Goal: Task Accomplishment & Management: Complete application form

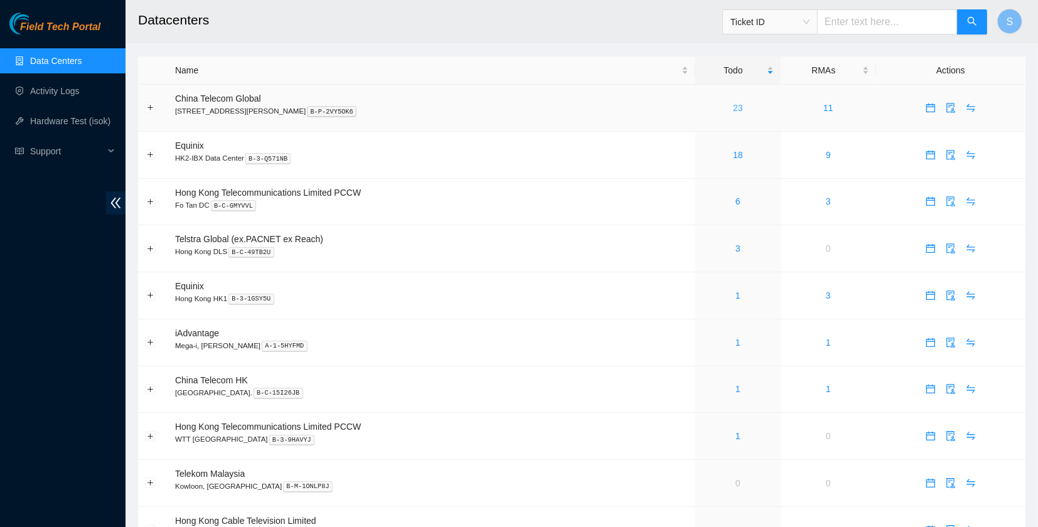
click at [733, 108] on link "23" at bounding box center [738, 108] width 10 height 10
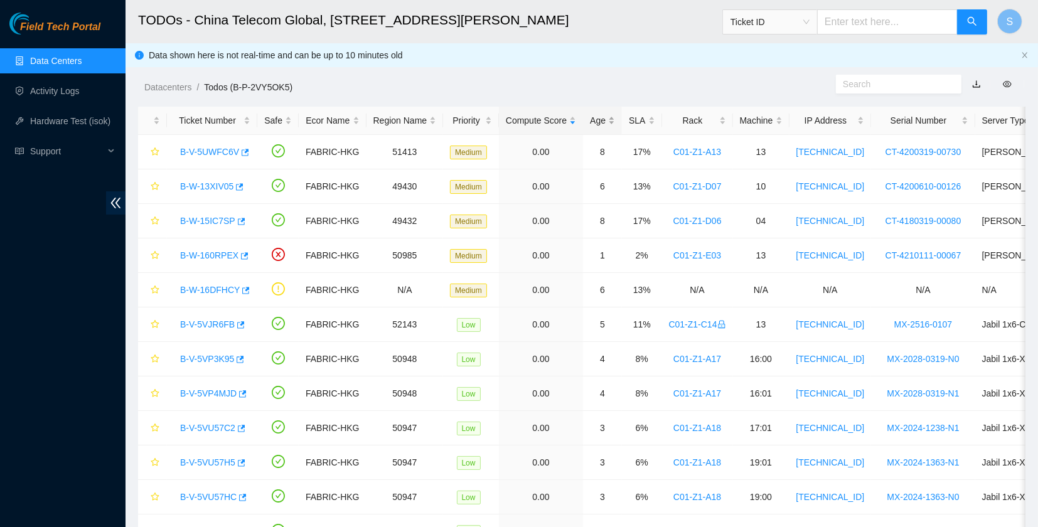
click at [594, 123] on div "Age" at bounding box center [602, 121] width 25 height 14
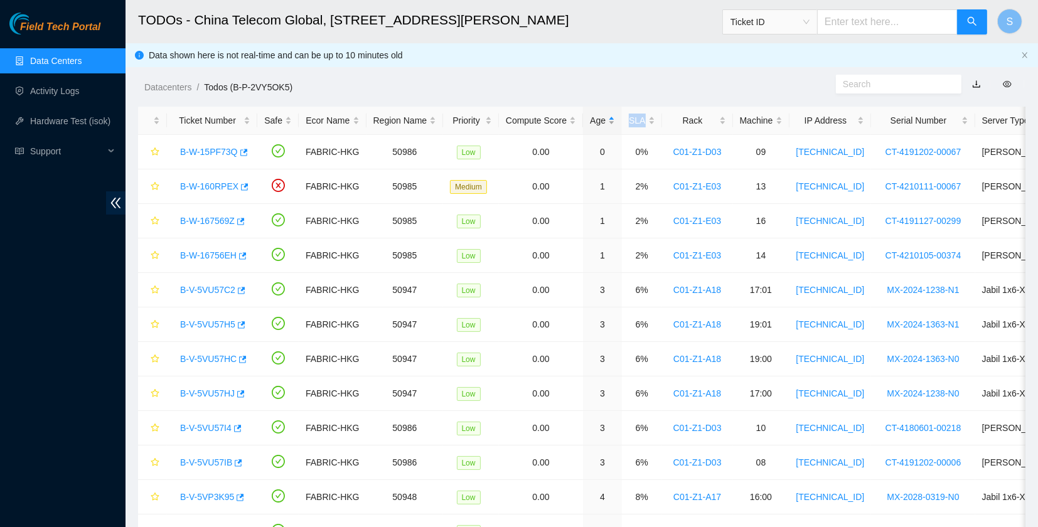
click at [594, 123] on div "Age" at bounding box center [602, 121] width 25 height 14
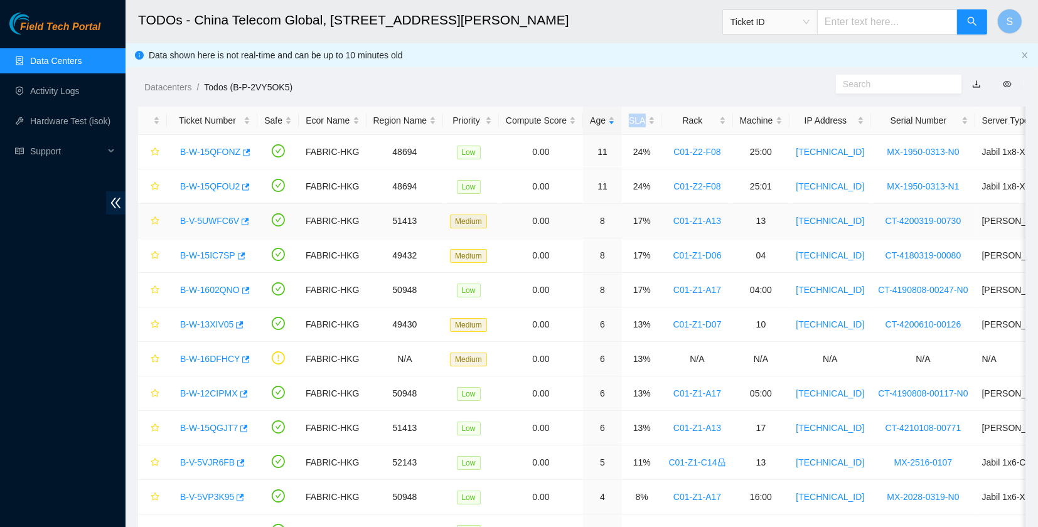
click at [204, 223] on link "B-V-5UWFC6V" at bounding box center [209, 221] width 59 height 10
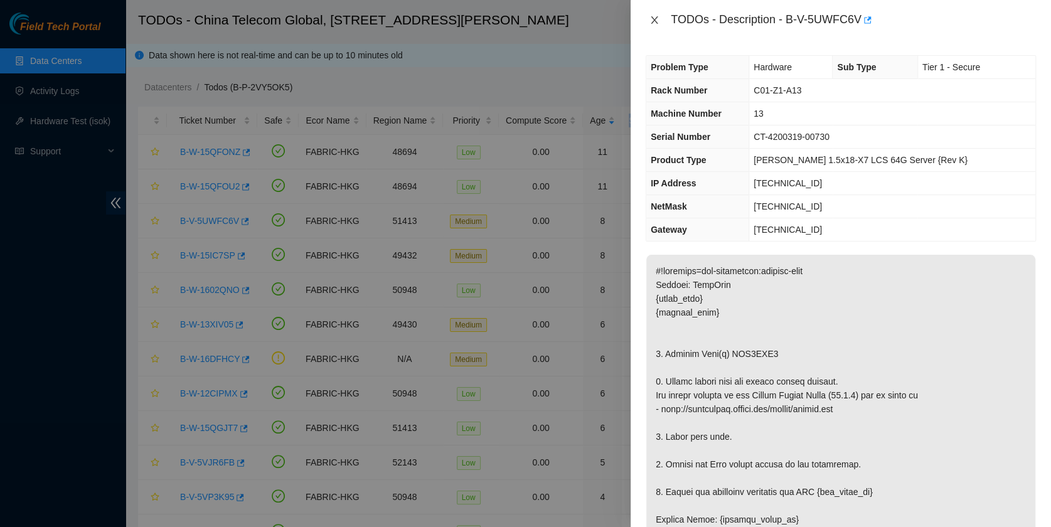
click at [653, 21] on icon "close" at bounding box center [654, 20] width 7 height 8
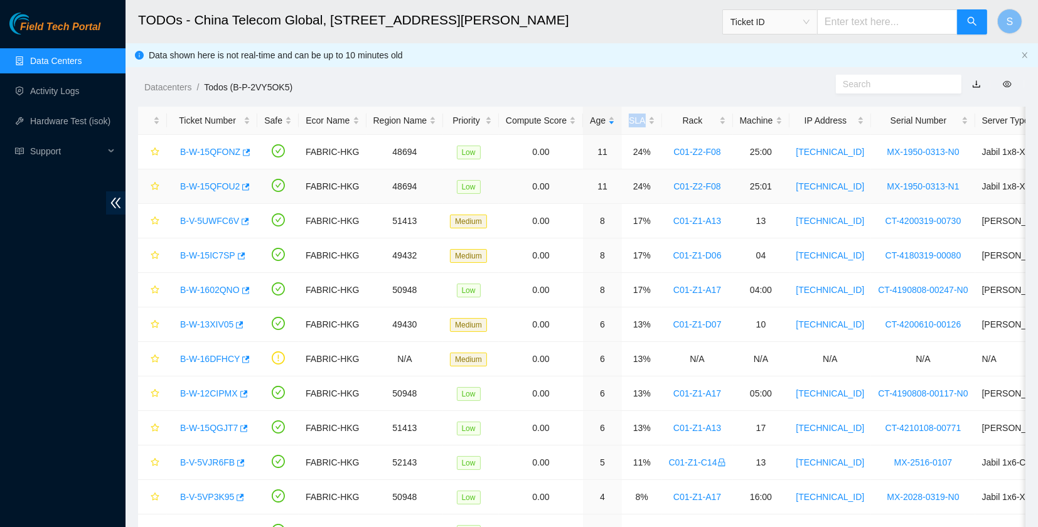
click at [203, 181] on link "B-W-15QFOU2" at bounding box center [210, 186] width 60 height 10
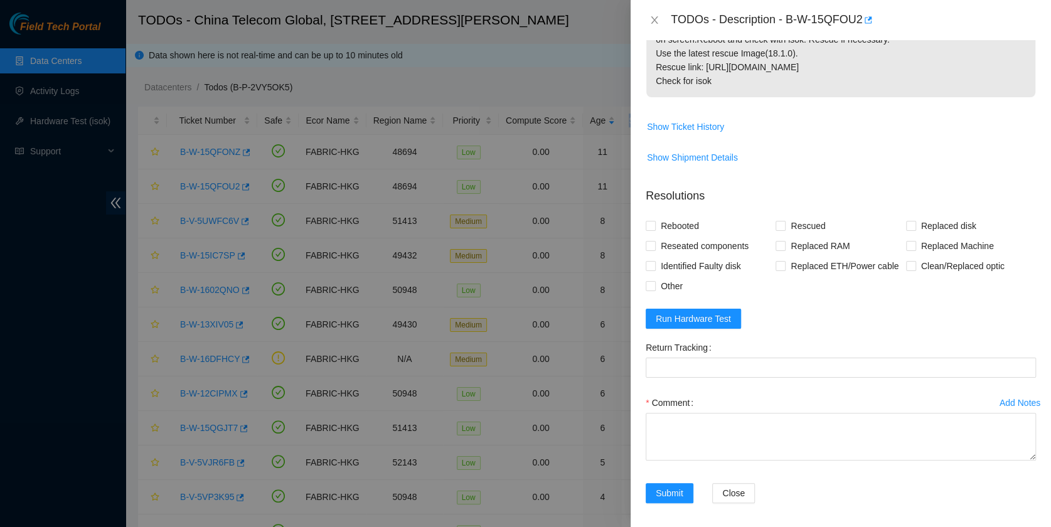
scroll to position [251, 0]
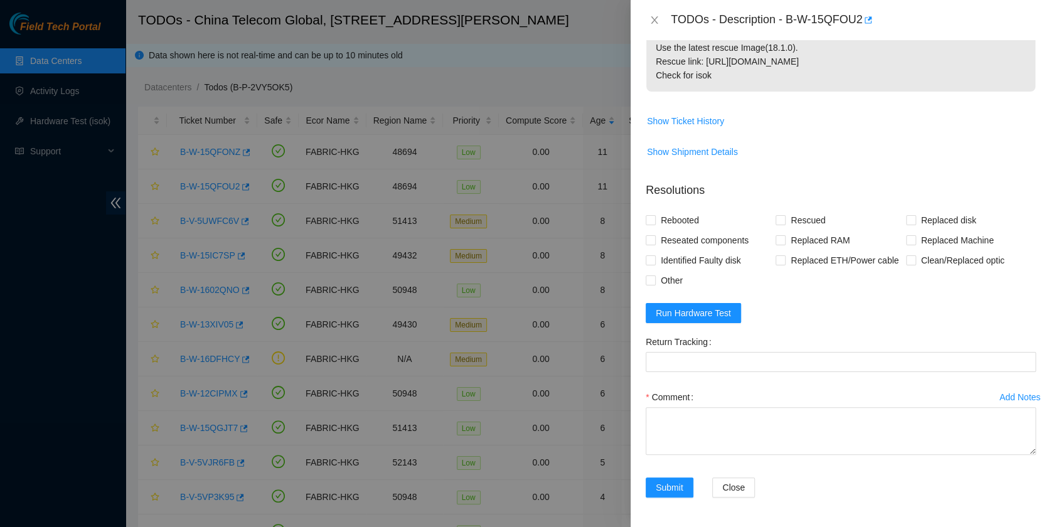
click at [716, 324] on form "Resolutions Rebooted Rescued Replaced disk Reseated components Replaced RAM Rep…" at bounding box center [841, 342] width 390 height 341
click at [720, 316] on span "Run Hardware Test" at bounding box center [693, 313] width 75 height 14
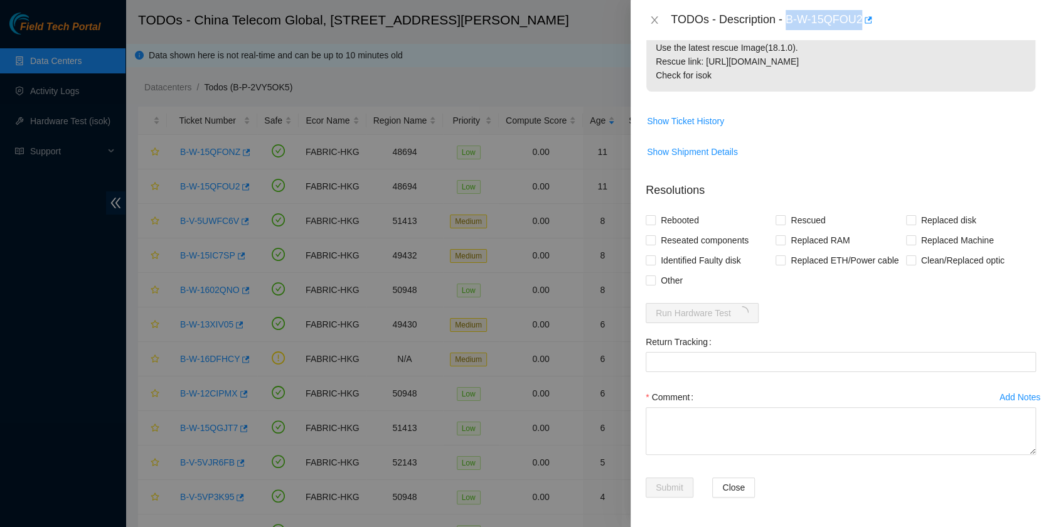
drag, startPoint x: 793, startPoint y: 19, endPoint x: 861, endPoint y: 31, distance: 69.3
click at [861, 31] on div "TODOs - Description - B-W-15QFOU2" at bounding box center [841, 20] width 420 height 40
copy div "B-W-15QFOU2"
drag, startPoint x: 816, startPoint y: 312, endPoint x: 789, endPoint y: 292, distance: 33.5
click at [816, 312] on form "Resolutions Rebooted Rescued Replaced disk Reseated components Replaced RAM Rep…" at bounding box center [841, 342] width 390 height 341
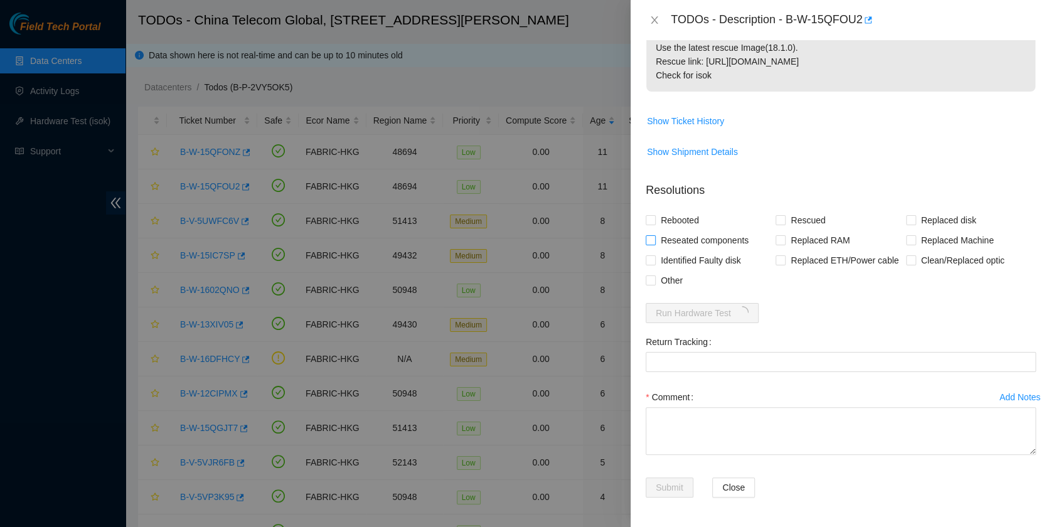
click at [682, 240] on span "Reseated components" at bounding box center [705, 240] width 98 height 20
click at [654, 240] on input "Reseated components" at bounding box center [650, 239] width 9 height 9
checkbox input "true"
click at [678, 220] on span "Rebooted" at bounding box center [680, 220] width 48 height 20
click at [654, 220] on input "Rebooted" at bounding box center [650, 219] width 9 height 9
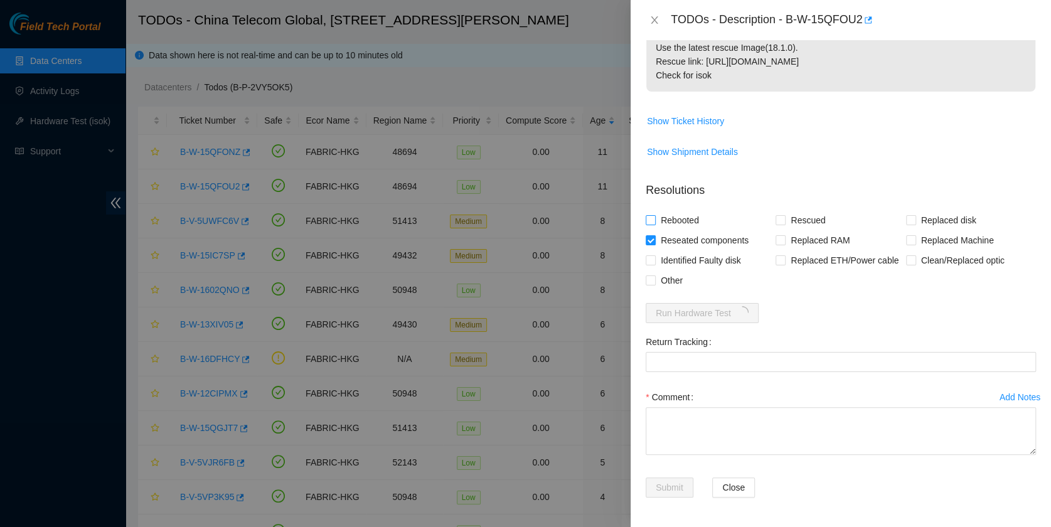
checkbox input "true"
click at [779, 220] on input "Rescued" at bounding box center [779, 219] width 9 height 9
checkbox input "true"
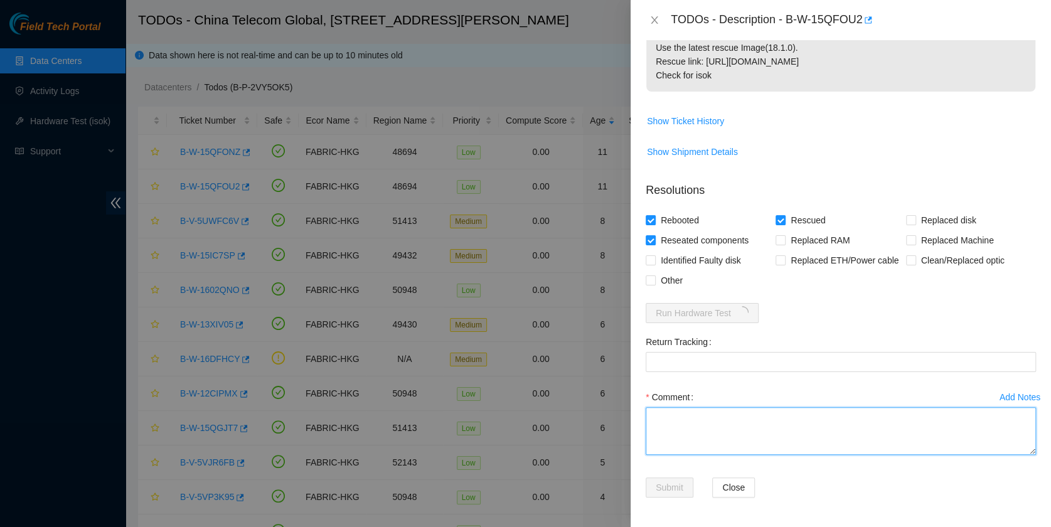
click at [782, 407] on textarea "Comment" at bounding box center [841, 431] width 390 height 48
click at [784, 419] on textarea "Comment" at bounding box center [841, 431] width 390 height 48
type textarea "pass ok"
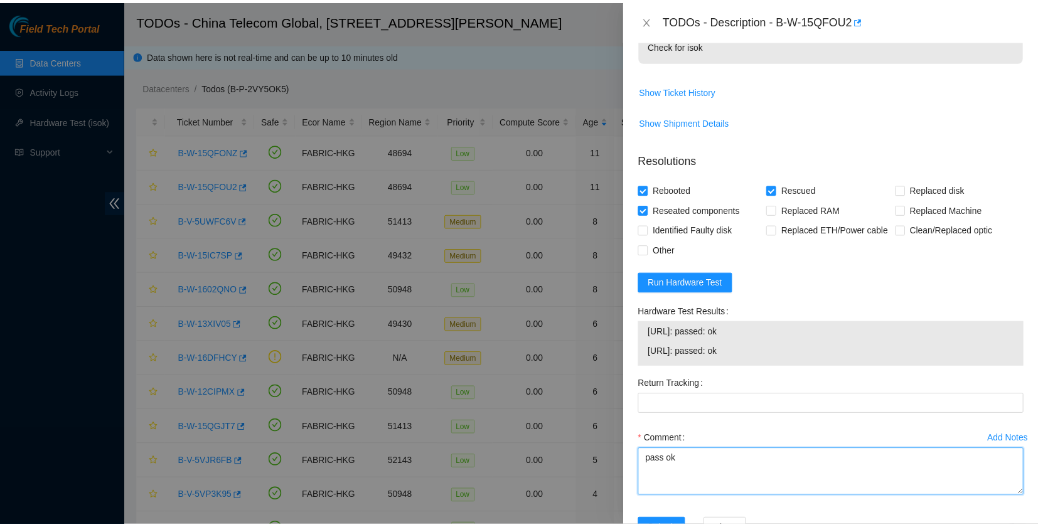
scroll to position [324, 0]
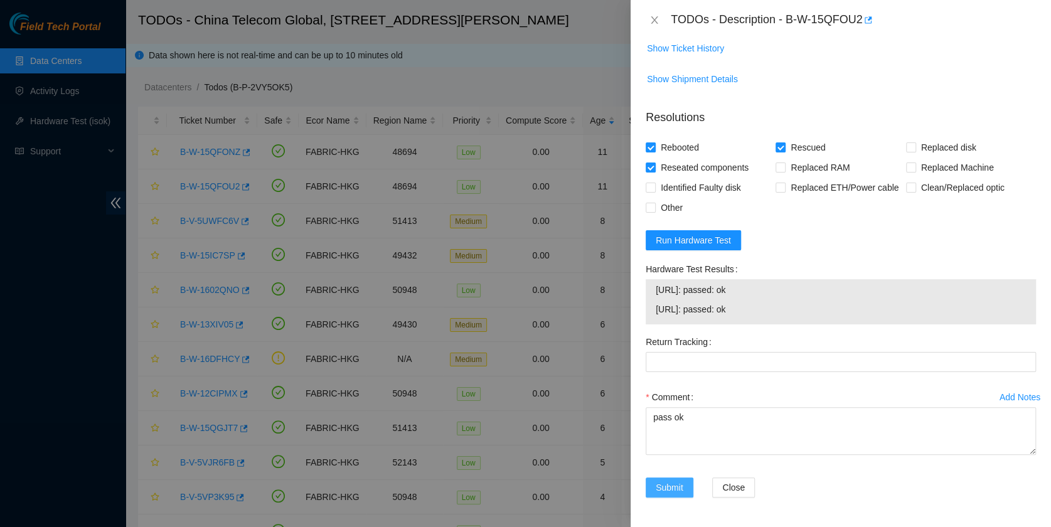
click at [673, 489] on span "Submit" at bounding box center [670, 488] width 28 height 14
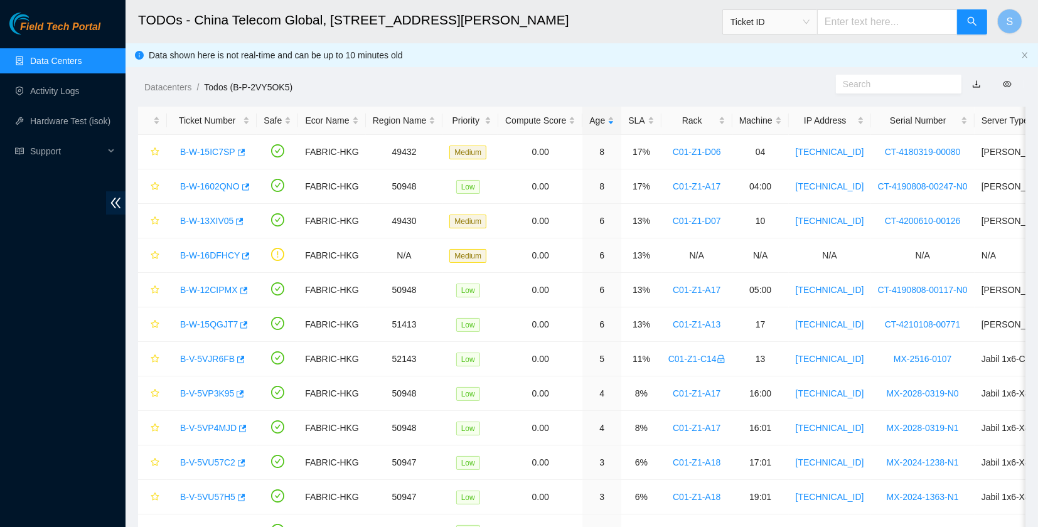
scroll to position [286, 0]
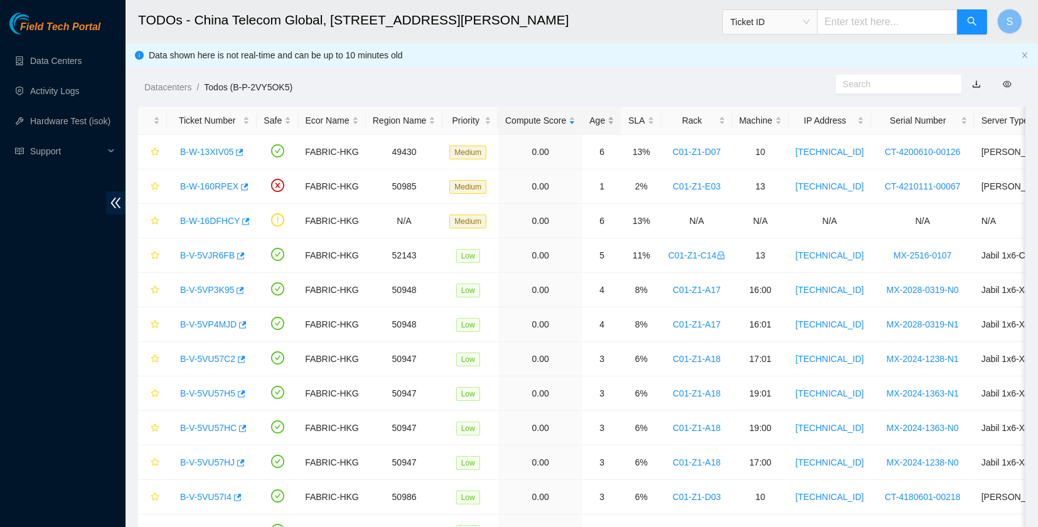
click at [589, 114] on div "Age" at bounding box center [601, 121] width 25 height 14
click at [598, 114] on div "Age" at bounding box center [601, 121] width 25 height 14
click at [202, 194] on div "B-W-13XIV05" at bounding box center [212, 186] width 76 height 20
click at [204, 188] on link "B-W-13XIV05" at bounding box center [206, 186] width 53 height 10
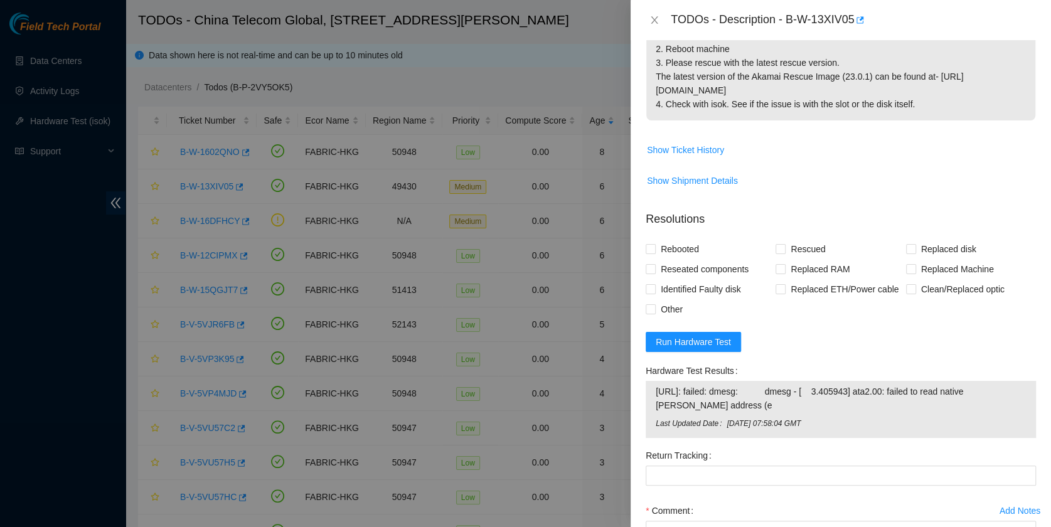
scroll to position [251, 0]
click at [718, 344] on span "Run Hardware Test" at bounding box center [693, 341] width 75 height 14
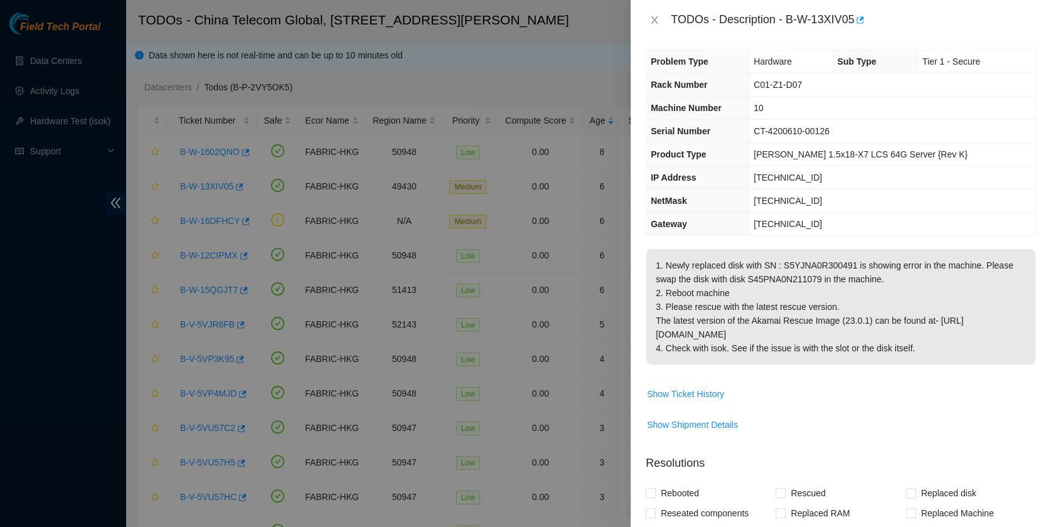
scroll to position [0, 0]
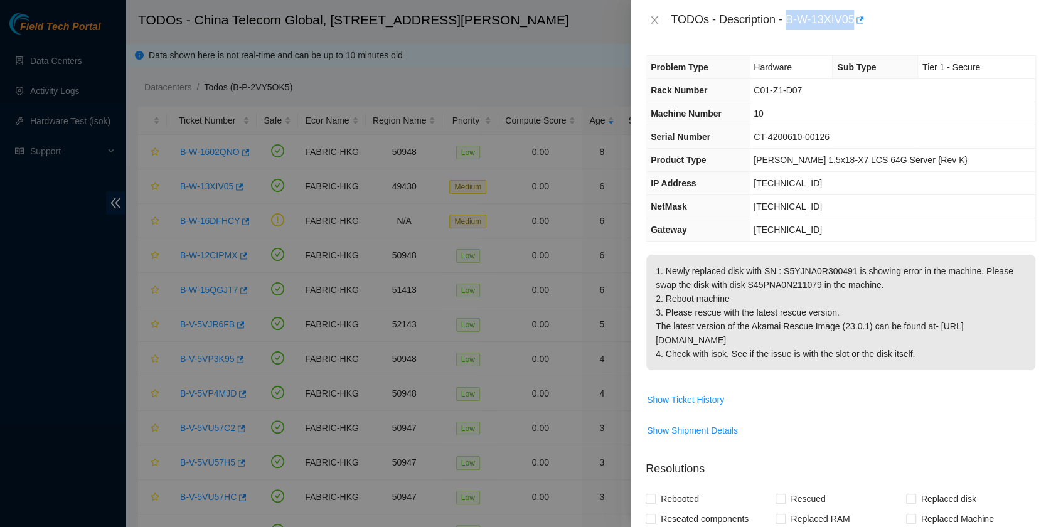
drag, startPoint x: 789, startPoint y: 19, endPoint x: 853, endPoint y: 26, distance: 64.9
click at [853, 26] on div "TODOs - Description - B-W-13XIV05" at bounding box center [853, 20] width 365 height 20
copy div "B-W-13XIV05"
drag, startPoint x: 987, startPoint y: 299, endPoint x: 934, endPoint y: 366, distance: 86.2
click at [988, 299] on p "1. Newly replaced disk with SN : S5YJNA0R300491 is showing error in the machine…" at bounding box center [840, 312] width 389 height 115
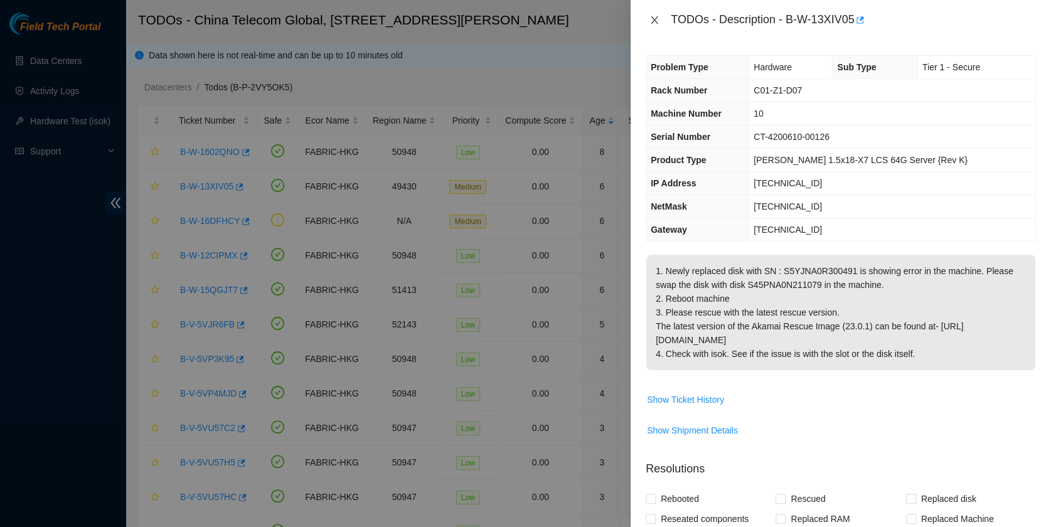
click at [653, 18] on icon "close" at bounding box center [654, 20] width 7 height 8
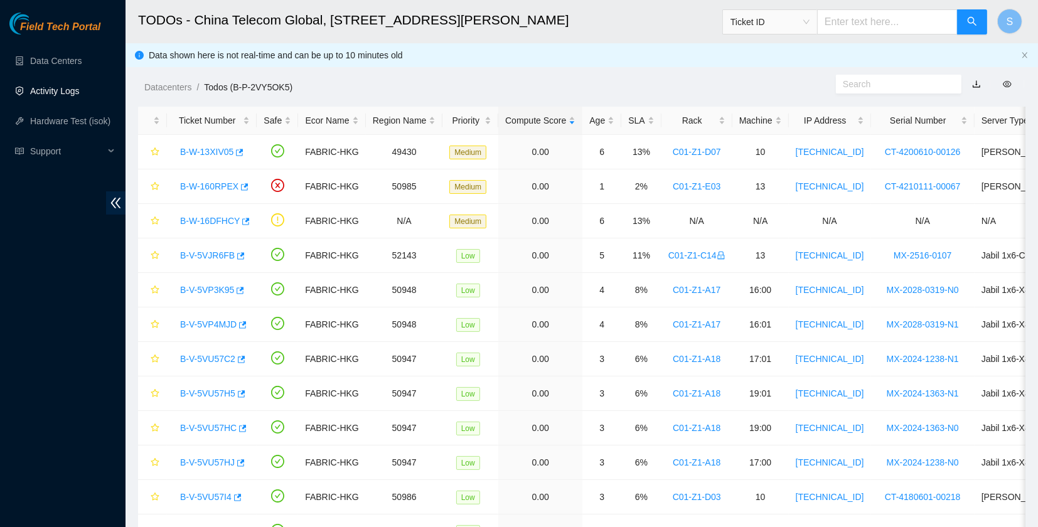
click at [43, 87] on link "Activity Logs" at bounding box center [55, 91] width 50 height 10
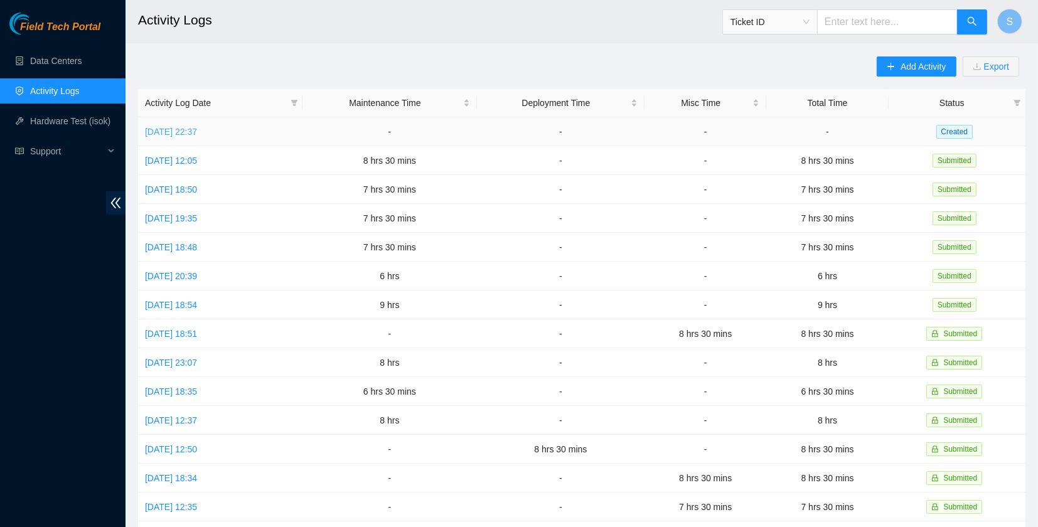
click at [197, 128] on link "Tue, 23 Sep 2025 22:37" at bounding box center [171, 132] width 52 height 10
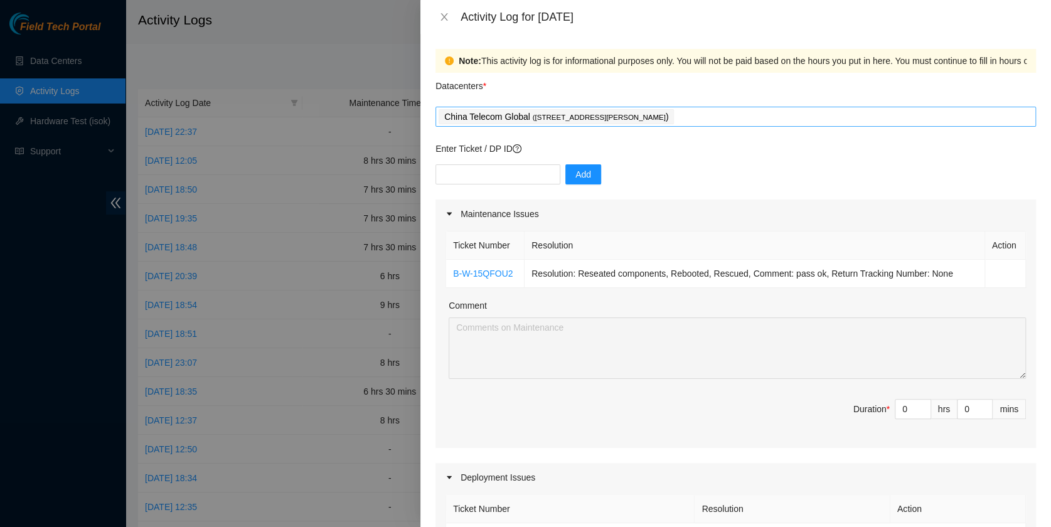
click at [743, 113] on div "China Telecom Global ( Room B11, 2/F, 18 Chun Yat Street, TKO , Hong Kong )" at bounding box center [736, 117] width 594 height 18
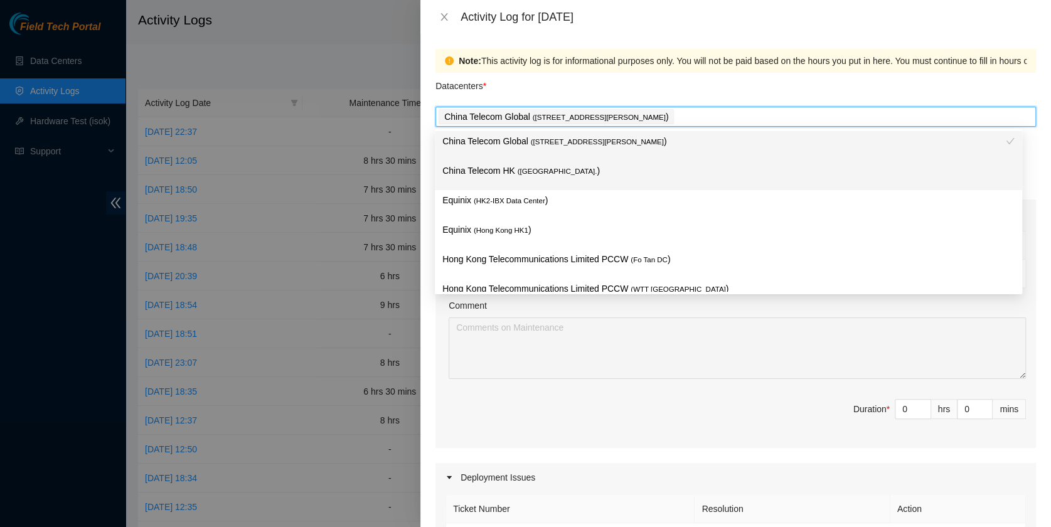
click at [626, 172] on p "China Telecom HK ( Hong Kong. )" at bounding box center [728, 171] width 572 height 14
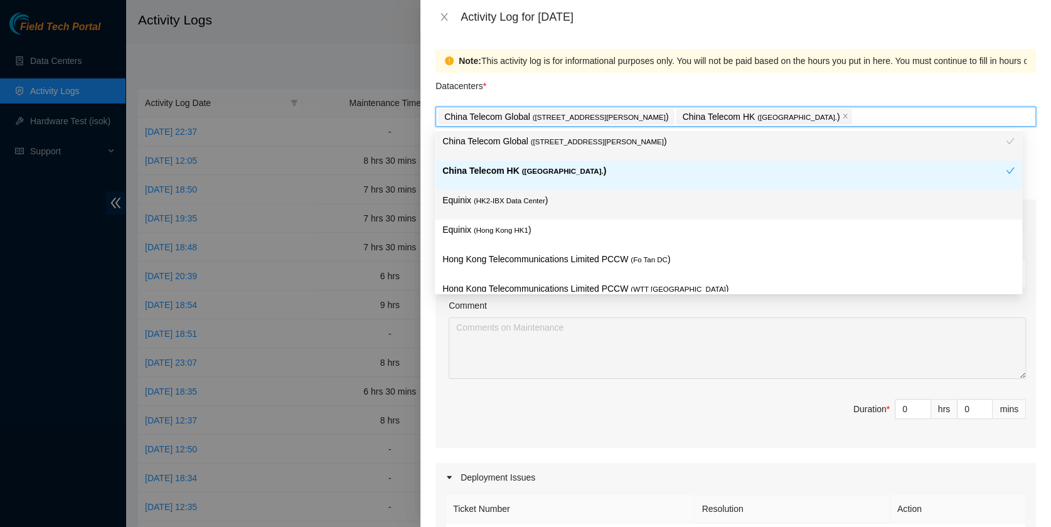
click at [602, 202] on p "Equinix ( HK2-IBX Data Center )" at bounding box center [728, 200] width 572 height 14
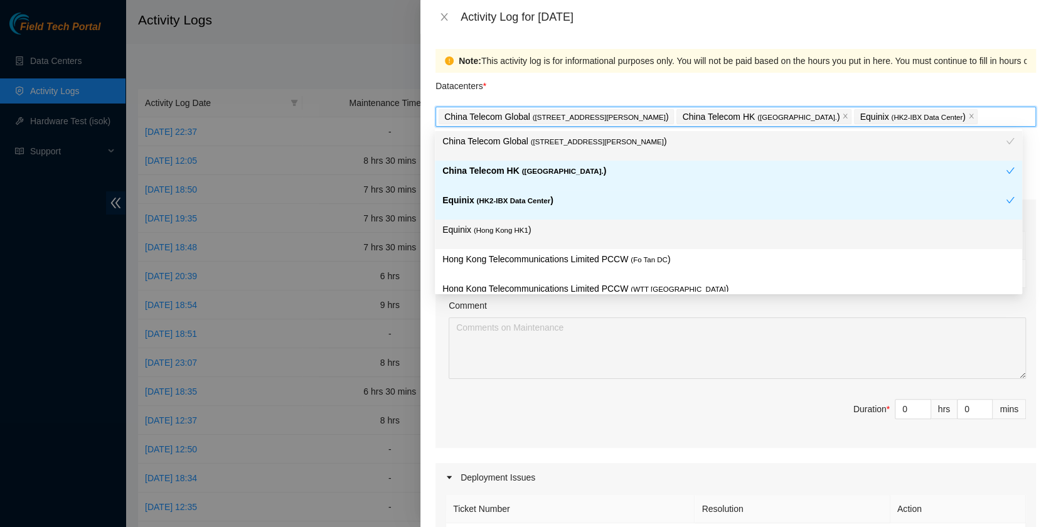
click at [593, 223] on p "Equinix ( Hong Kong HK1 )" at bounding box center [728, 230] width 572 height 14
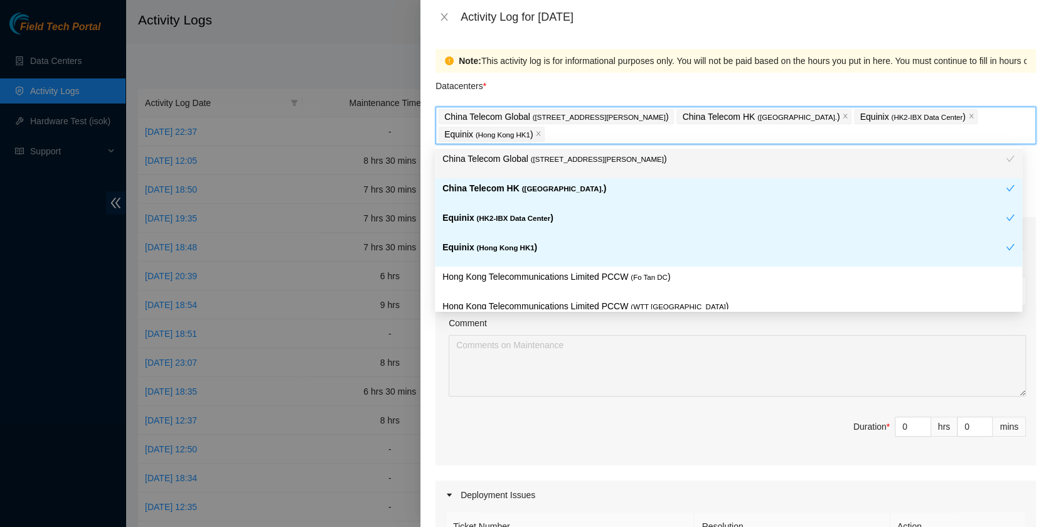
click at [599, 264] on div "Equinix ( Hong Kong HK1 )" at bounding box center [728, 251] width 587 height 29
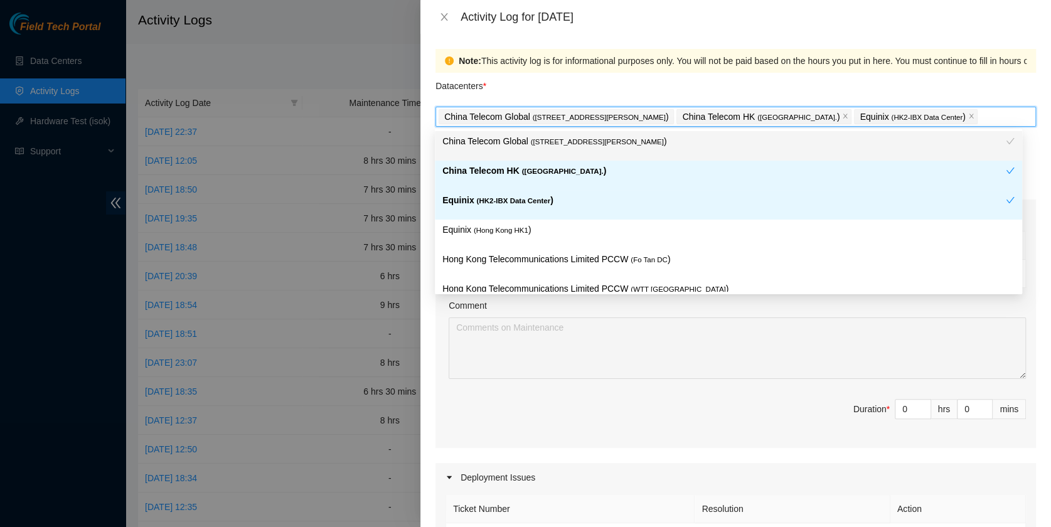
click at [606, 77] on div "Datacenters *" at bounding box center [735, 90] width 600 height 34
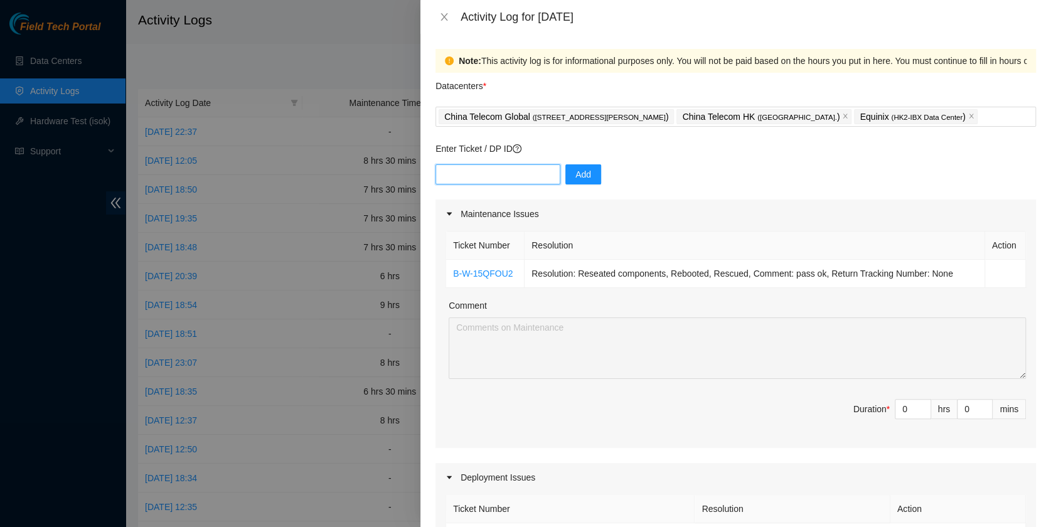
click at [506, 173] on input "text" at bounding box center [497, 174] width 125 height 20
paste input "B-W-15QBFK5"
type input "B-W-15QBFK5"
click at [575, 178] on span "Add" at bounding box center [583, 175] width 16 height 14
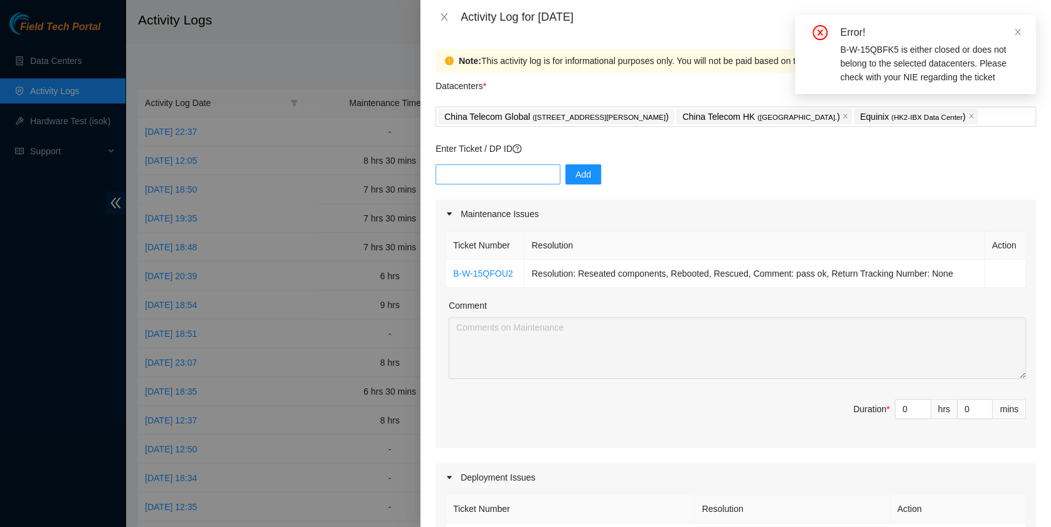
drag, startPoint x: 655, startPoint y: 173, endPoint x: 548, endPoint y: 165, distance: 106.9
click at [656, 172] on div "Add" at bounding box center [735, 181] width 600 height 35
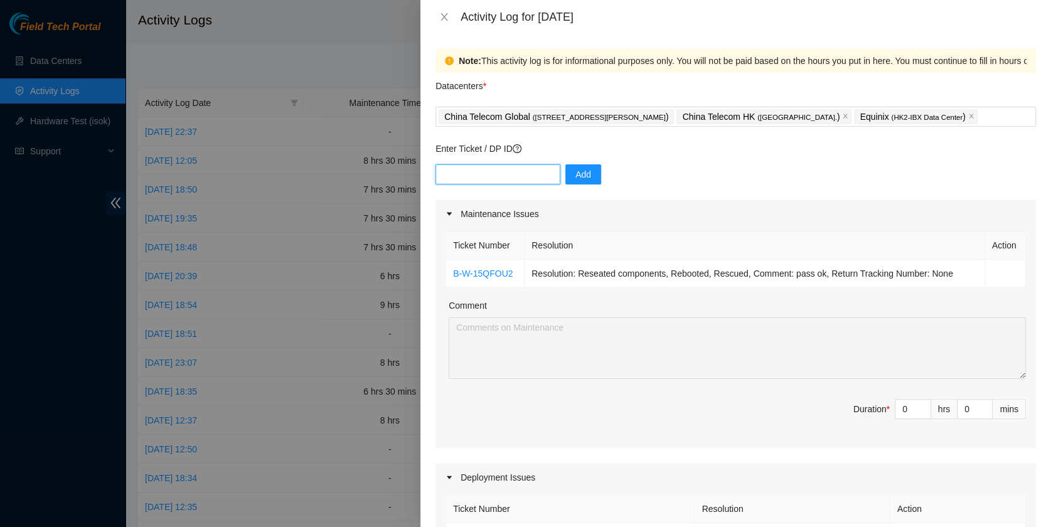
click at [468, 168] on input "text" at bounding box center [497, 174] width 125 height 20
paste input "B-W-15QBFK5"
click at [442, 171] on input "B-W-15QBFK5" at bounding box center [497, 174] width 125 height 20
click at [516, 176] on input "B-W-15QBFK5" at bounding box center [497, 174] width 125 height 20
type input "B-W-15QBFK5"
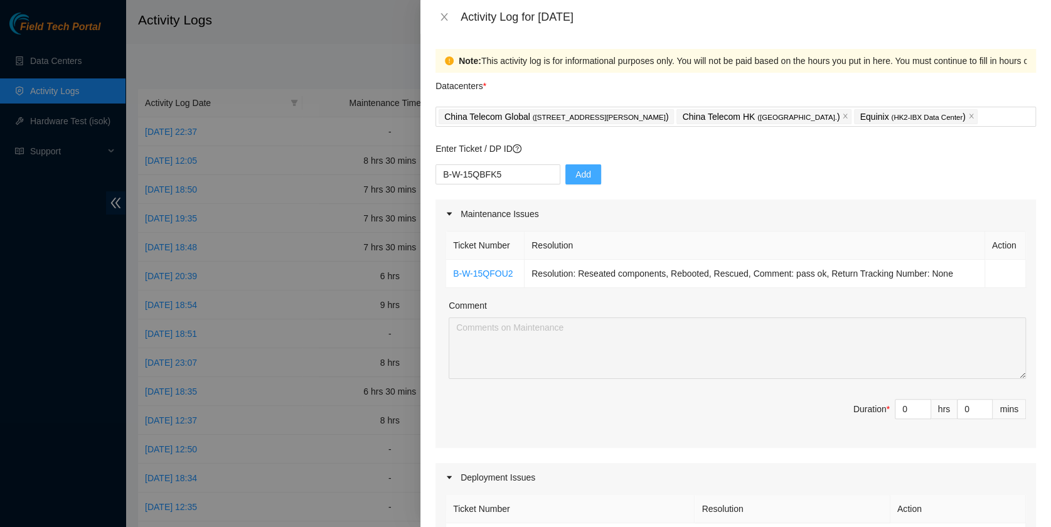
click at [565, 175] on button "Add" at bounding box center [583, 174] width 36 height 20
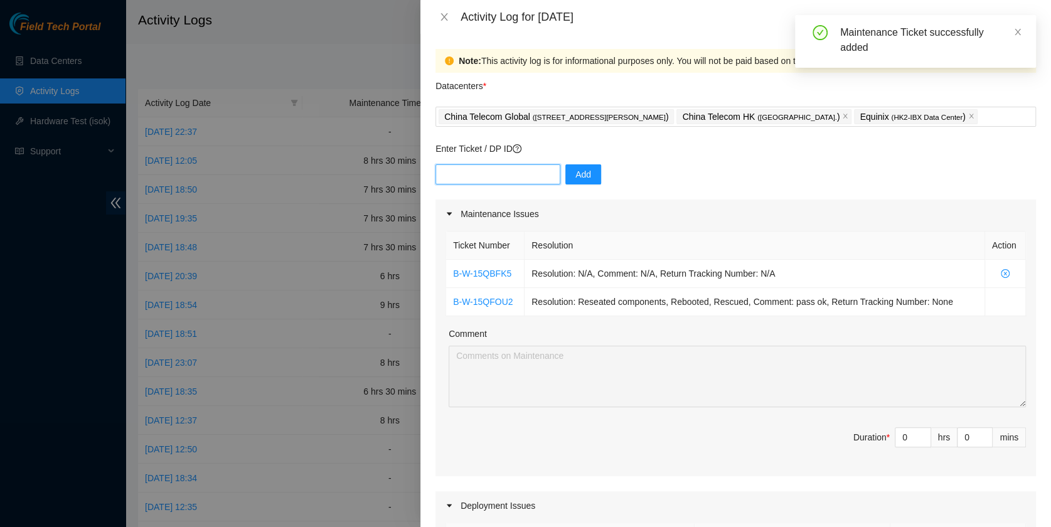
click at [498, 173] on input "text" at bounding box center [497, 174] width 125 height 20
paste input "B-W-15QFONZ"
type input "B-W-15QFONZ"
click at [587, 179] on button "Add" at bounding box center [583, 174] width 36 height 20
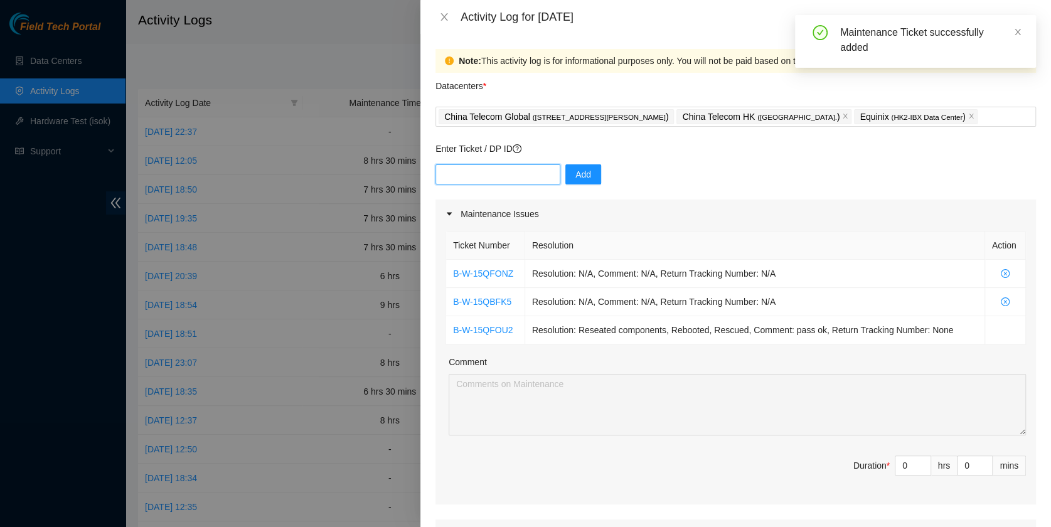
click at [477, 183] on input "text" at bounding box center [497, 174] width 125 height 20
paste input "B-V-5UWFC6V"
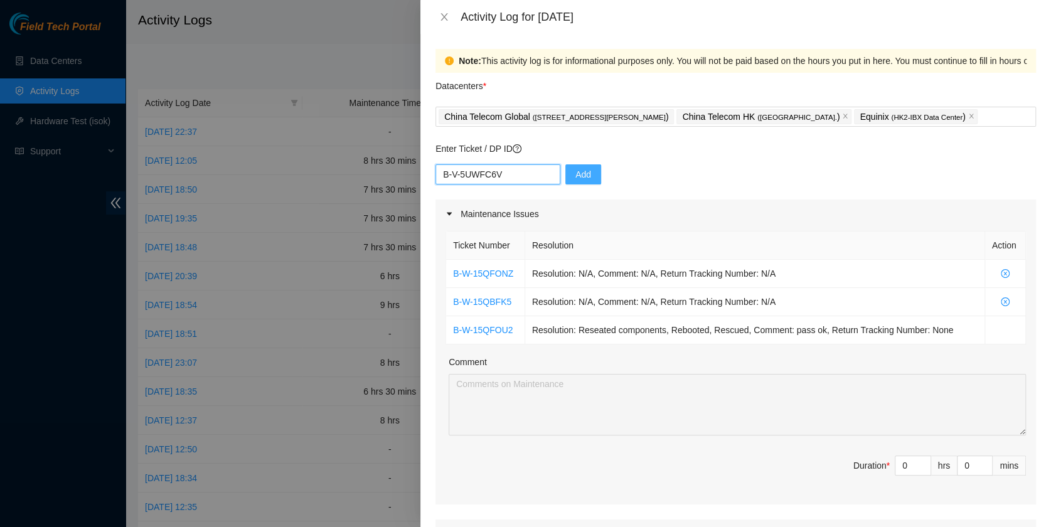
type input "B-V-5UWFC6V"
click at [575, 168] on span "Add" at bounding box center [583, 175] width 16 height 14
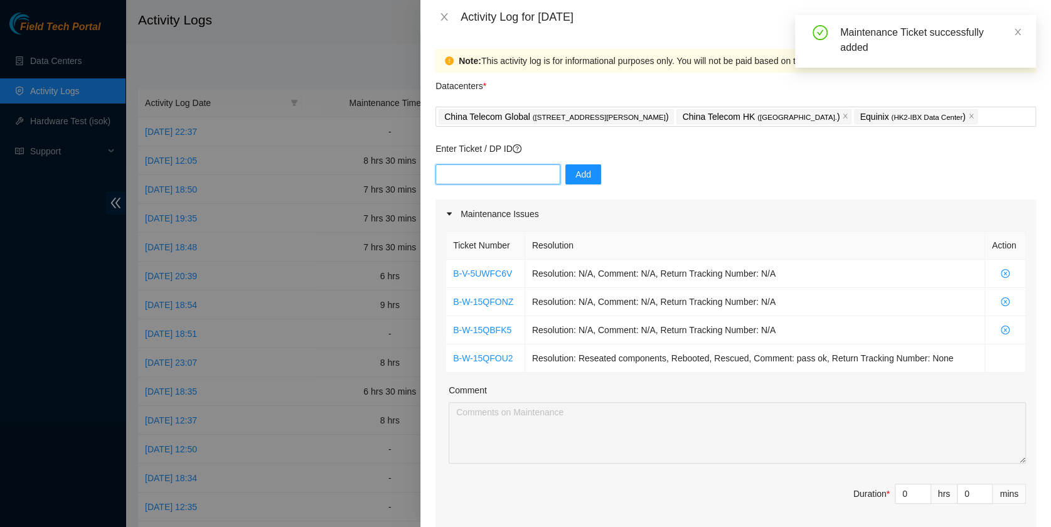
click at [462, 167] on input "text" at bounding box center [497, 174] width 125 height 20
paste input "B-W-15IC7SP"
type input "B-W-15IC7SP"
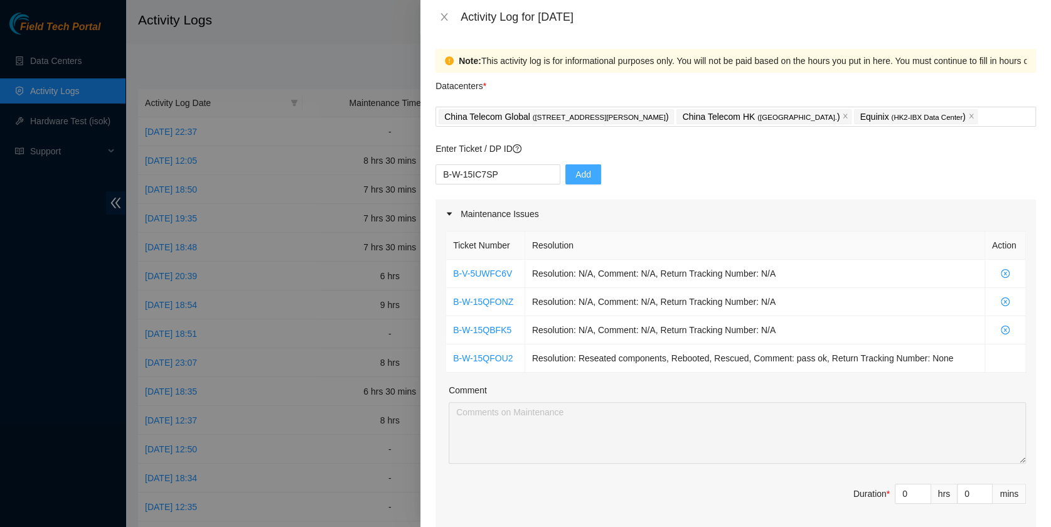
click at [565, 178] on button "Add" at bounding box center [583, 174] width 36 height 20
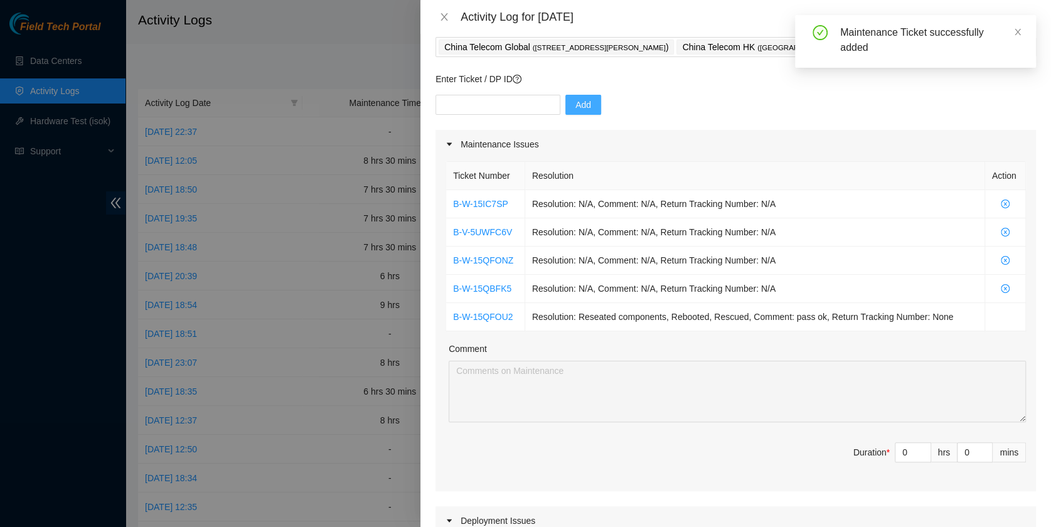
scroll to position [72, 0]
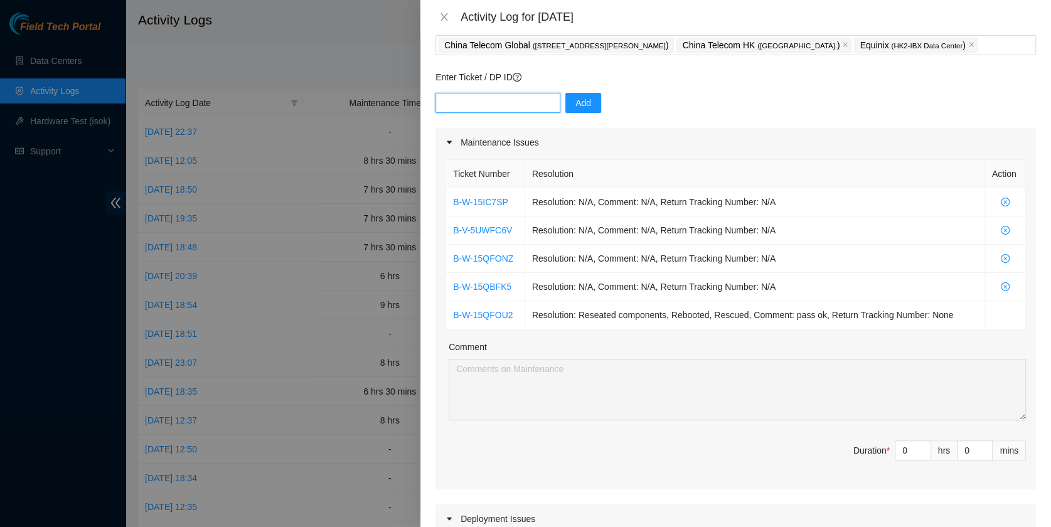
click at [476, 104] on input "text" at bounding box center [497, 103] width 125 height 20
paste input "B-V-5V2CIUD"
type input "B-V-5V2CIUD"
click at [575, 101] on span "Add" at bounding box center [583, 103] width 16 height 14
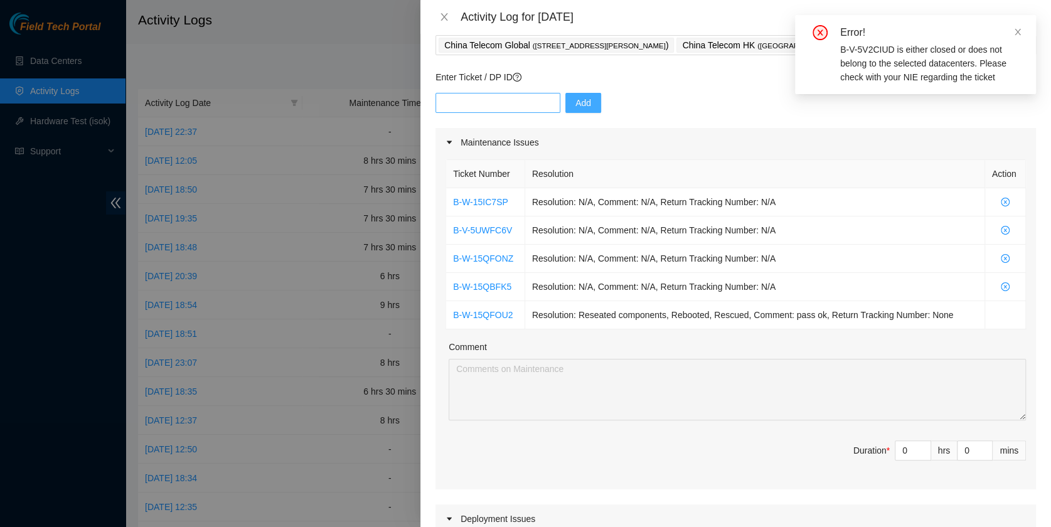
click at [465, 112] on div "Add" at bounding box center [735, 110] width 600 height 35
click at [467, 104] on input "text" at bounding box center [497, 103] width 125 height 20
paste input "B-W-13XIV05"
type input "B-W-13XIV05"
click at [575, 108] on span "Add" at bounding box center [583, 103] width 16 height 14
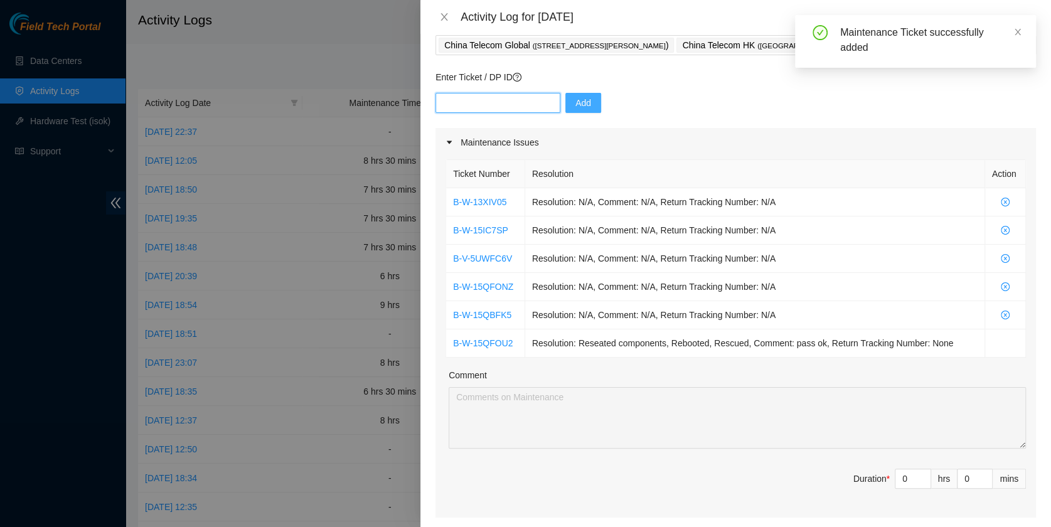
click at [478, 106] on input "text" at bounding box center [497, 103] width 125 height 20
paste input "B-W-1602QNO"
type input "B-W-1602QNO"
click at [575, 107] on span "Add" at bounding box center [583, 103] width 16 height 14
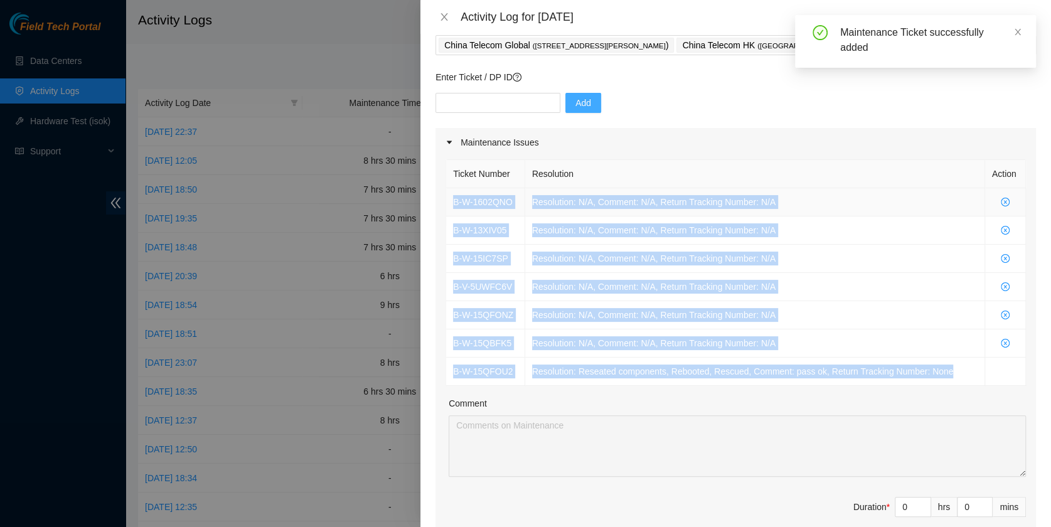
drag, startPoint x: 968, startPoint y: 376, endPoint x: 452, endPoint y: 192, distance: 548.1
click at [452, 192] on tbody "B-W-1602QNO Resolution: N/A, Comment: N/A, Return Tracking Number: N/A B-W-13XI…" at bounding box center [736, 287] width 580 height 198
copy tbody "B-W-1602QNO Resolution: N/A, Comment: N/A, Return Tracking Number: N/A B-W-13XI…"
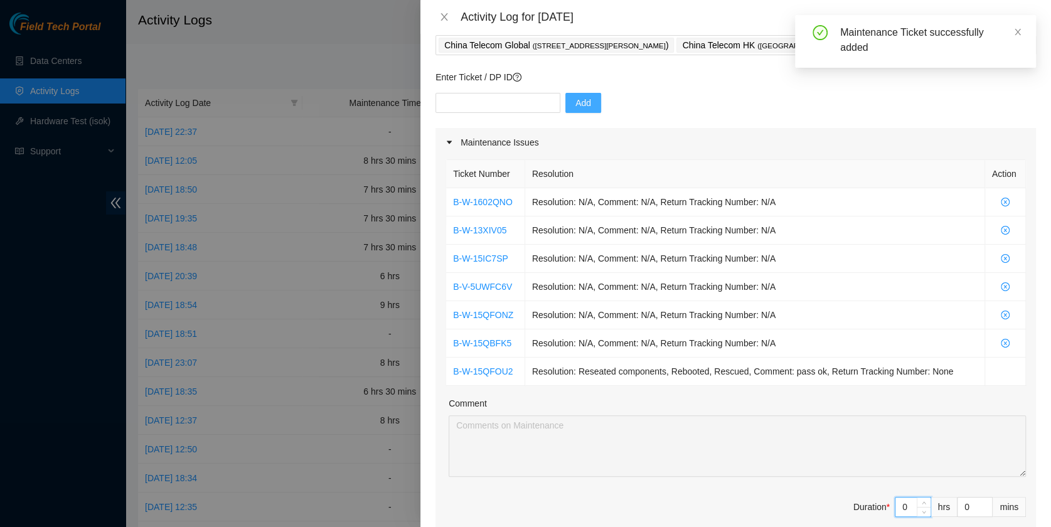
drag, startPoint x: 896, startPoint y: 498, endPoint x: 871, endPoint y: 497, distance: 25.1
click at [871, 497] on span "Duration * 0 hrs 0 mins" at bounding box center [735, 514] width 580 height 35
type input "8"
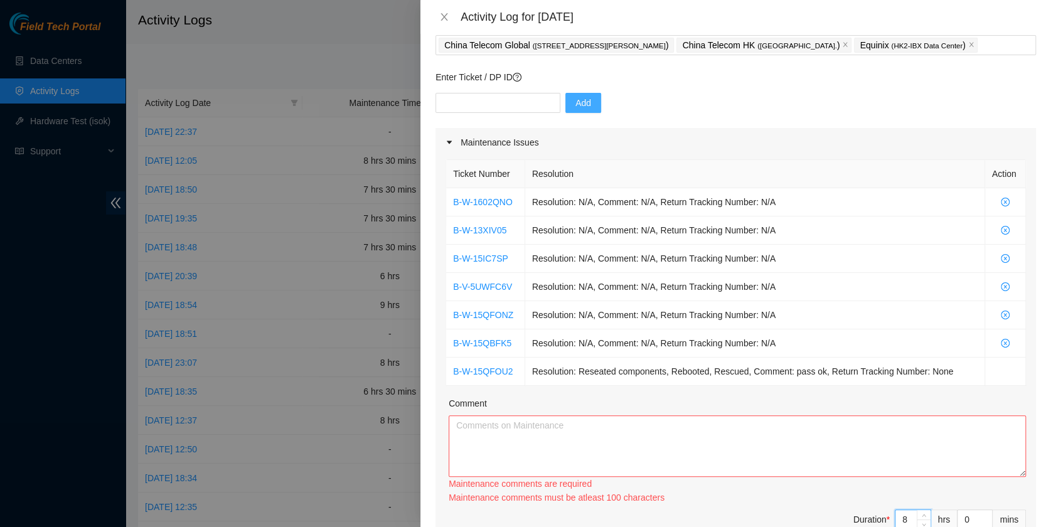
type input "8"
click at [781, 469] on textarea "Comment" at bounding box center [737, 445] width 577 height 61
paste textarea "B-W-1602QNO Resolution: N/A, Comment: N/A, Return Tracking Number: N/A B-W-13XI…"
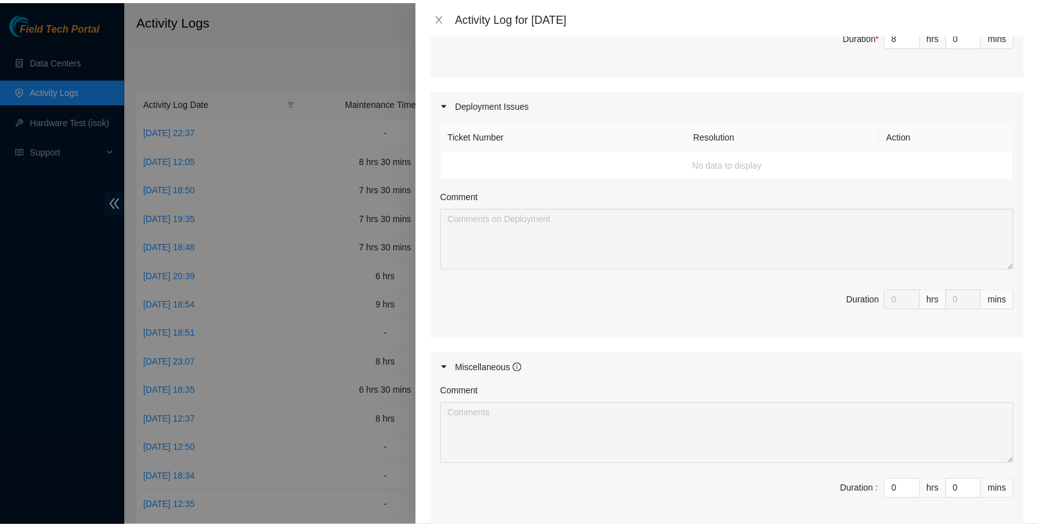
scroll to position [681, 0]
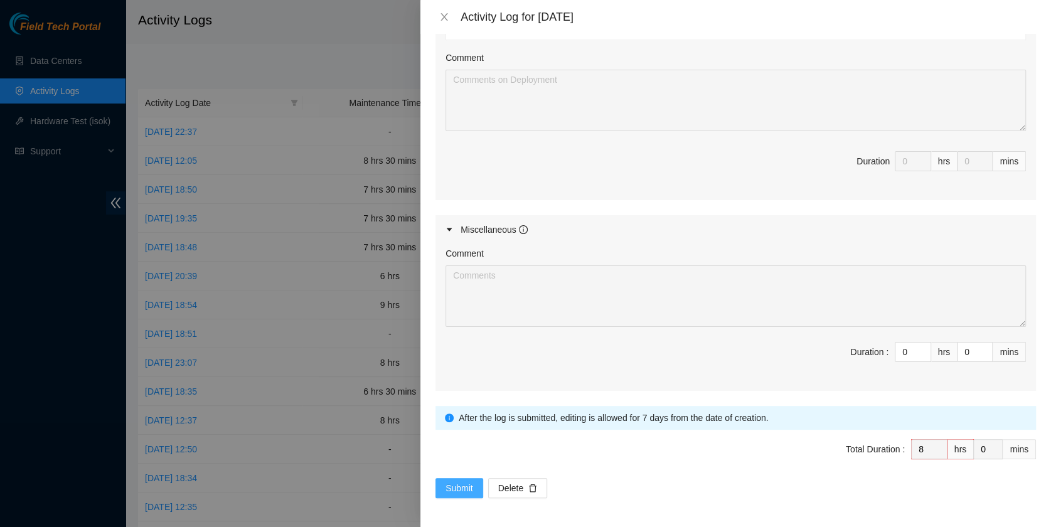
type textarea "B-W-1602QNO Resolution: N/A, Comment: N/A, Return Tracking Number: N/A B-W-13XI…"
click at [455, 486] on span "Submit" at bounding box center [459, 488] width 28 height 14
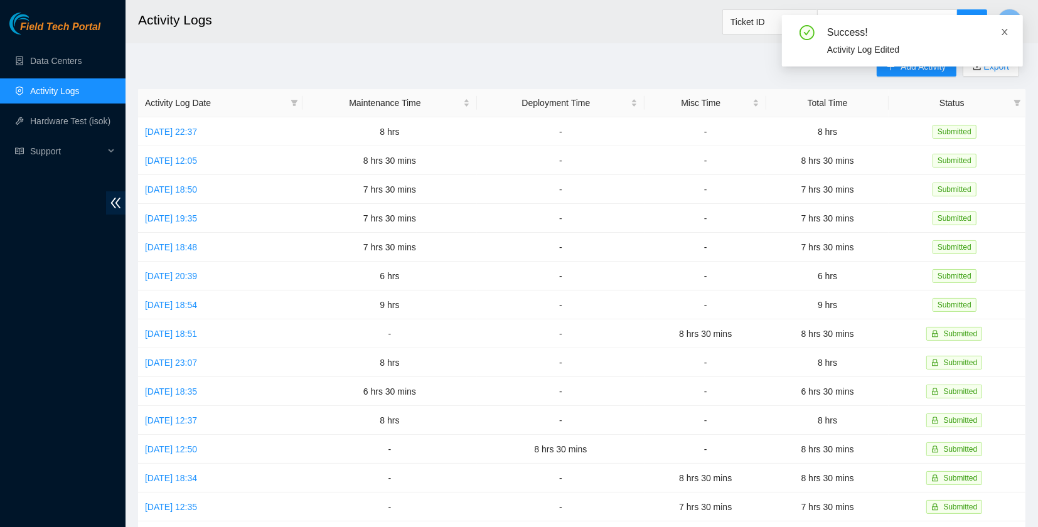
drag, startPoint x: 1004, startPoint y: 26, endPoint x: 1006, endPoint y: 33, distance: 7.2
click at [1004, 27] on span at bounding box center [1004, 32] width 9 height 10
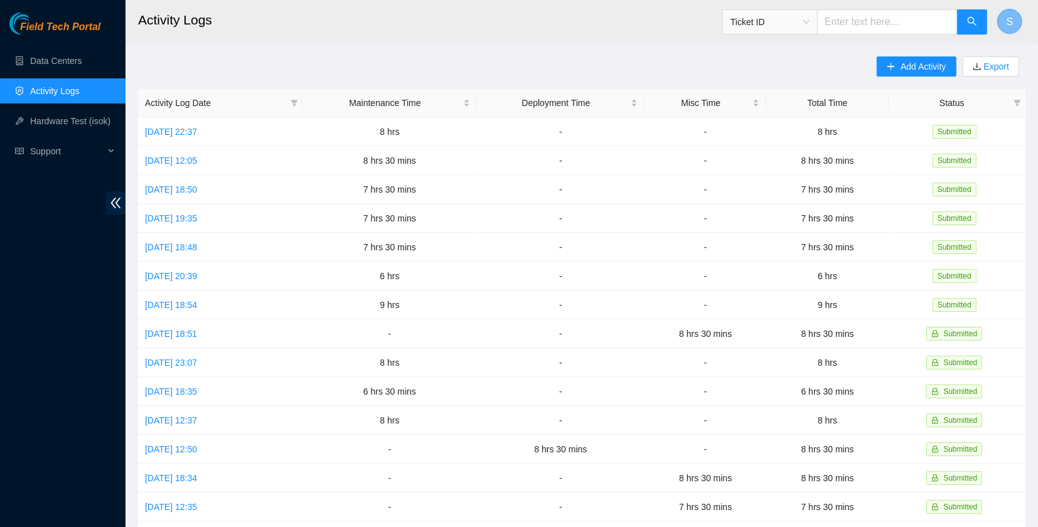
click at [1015, 19] on button "S" at bounding box center [1009, 21] width 25 height 25
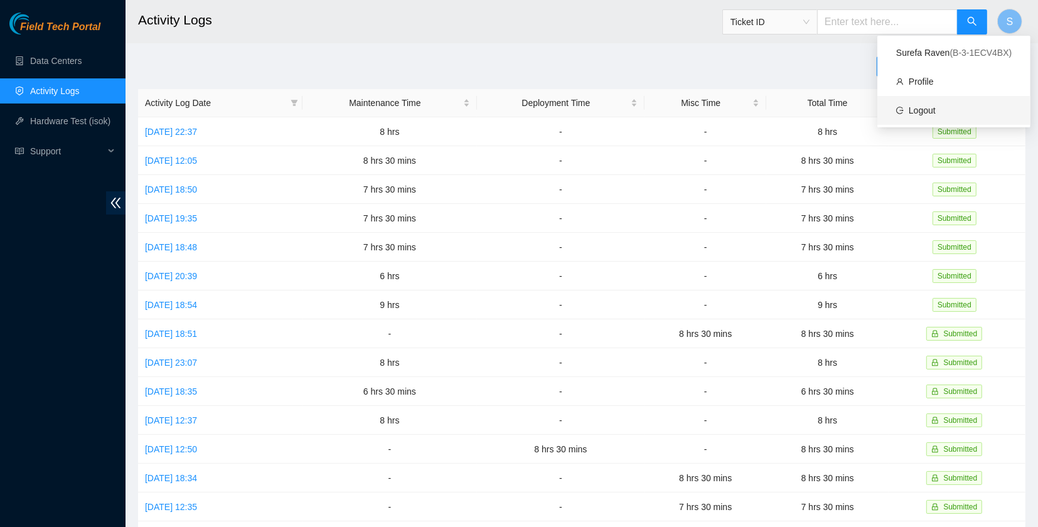
click at [935, 108] on link "Logout" at bounding box center [921, 110] width 27 height 10
